Goal: Task Accomplishment & Management: Manage account settings

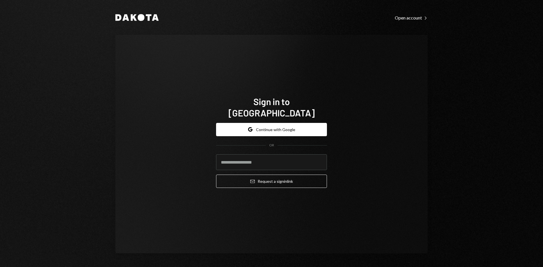
type input "**********"
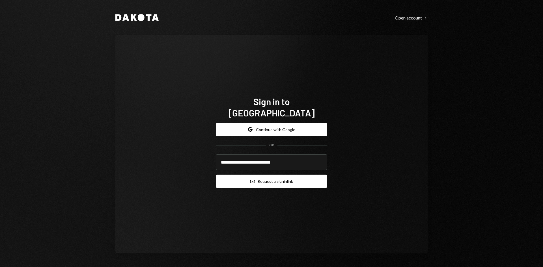
click at [265, 177] on button "Email Request a sign in link" at bounding box center [271, 181] width 111 height 13
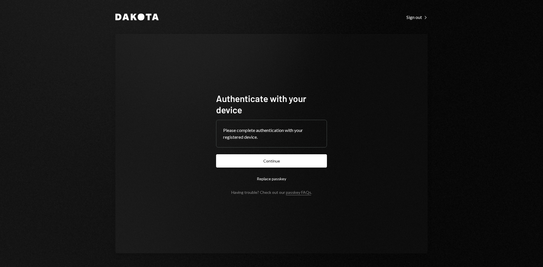
click at [299, 166] on button "Continue" at bounding box center [271, 160] width 111 height 13
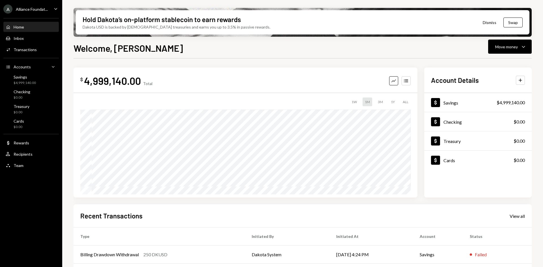
click at [45, 7] on div "Alliance Foundat..." at bounding box center [32, 9] width 32 height 5
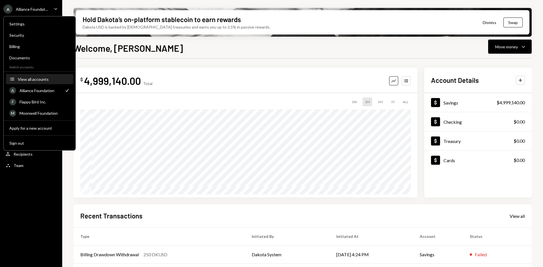
click at [42, 81] on div "View all accounts" at bounding box center [44, 79] width 52 height 5
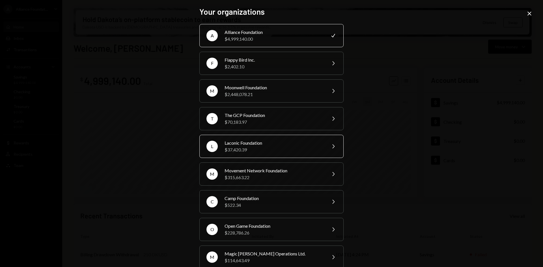
scroll to position [28, 0]
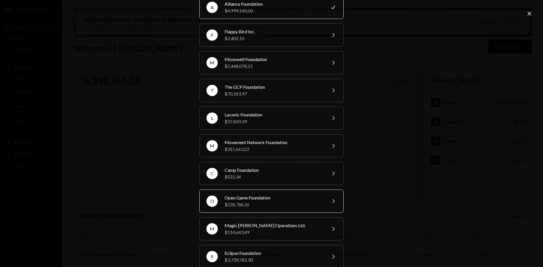
click at [279, 197] on div "Open Game Foundation" at bounding box center [273, 198] width 98 height 7
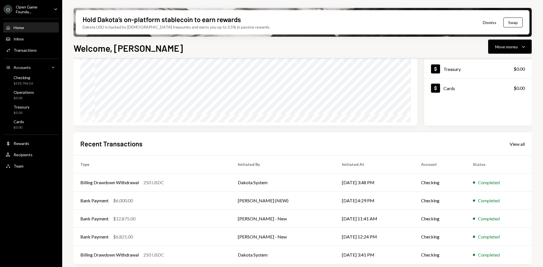
scroll to position [74, 0]
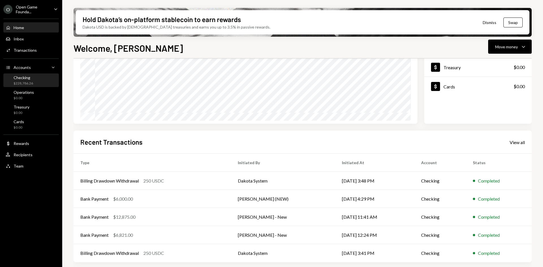
click at [21, 83] on div "$228,786.26" at bounding box center [24, 83] width 20 height 5
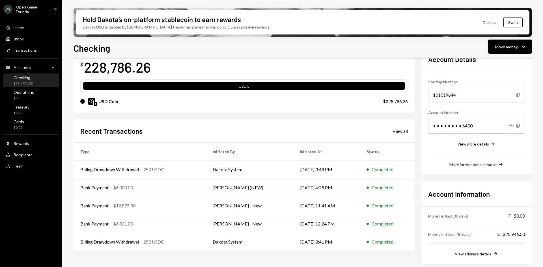
scroll to position [40, 0]
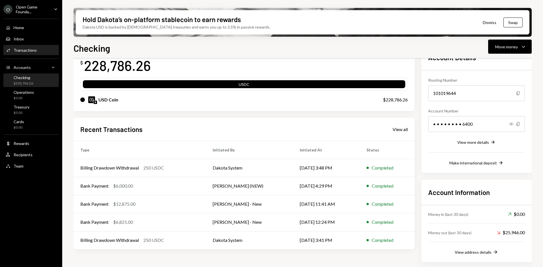
click at [30, 52] on div "Transactions" at bounding box center [25, 50] width 23 height 5
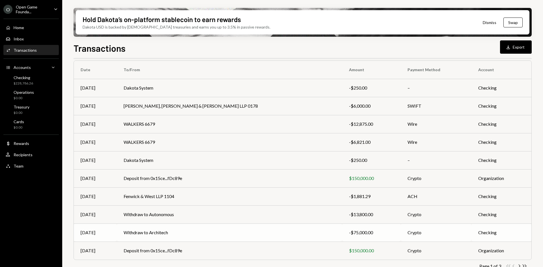
scroll to position [55, 0]
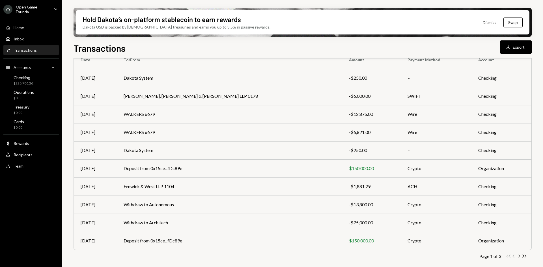
click at [519, 258] on icon "button" at bounding box center [520, 256] width 2 height 3
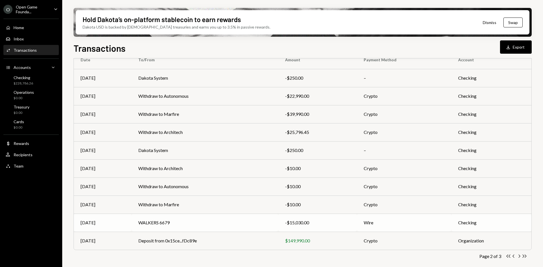
click at [146, 220] on td "WALKERS 6679" at bounding box center [204, 223] width 147 height 18
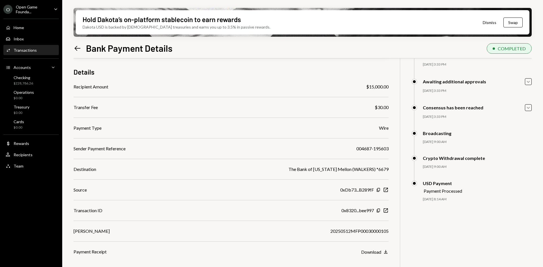
scroll to position [45, 0]
